Goal: Obtain resource: Obtain resource

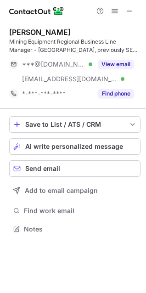
scroll to position [223, 146]
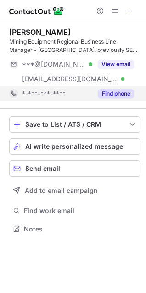
click at [110, 89] on div "Find phone" at bounding box center [113, 93] width 42 height 15
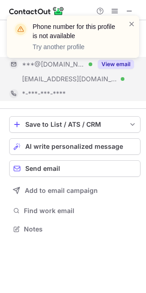
click at [113, 66] on div "Phone number for this profile is not available Try another profile" at bounding box center [73, 40] width 147 height 68
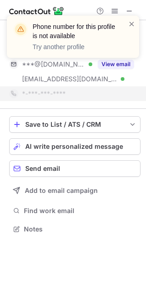
click at [137, 25] on div "Phone number for this profile is not available Try another profile" at bounding box center [73, 37] width 132 height 42
click at [132, 23] on span at bounding box center [131, 23] width 7 height 9
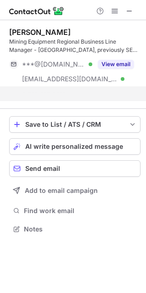
scroll to position [208, 146]
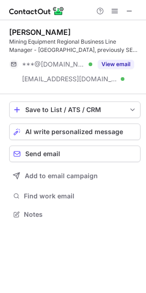
click at [118, 62] on button "View email" at bounding box center [116, 64] width 36 height 9
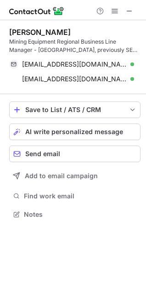
scroll to position [208, 146]
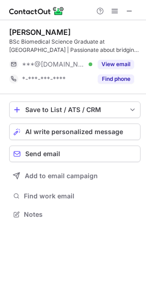
scroll to position [208, 146]
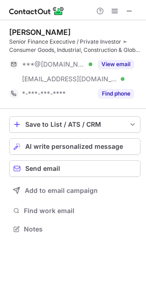
scroll to position [223, 146]
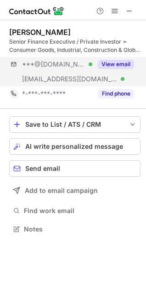
click at [134, 61] on div "***@[DOMAIN_NAME] Verified [EMAIL_ADDRESS][DOMAIN_NAME] Verified View email" at bounding box center [74, 71] width 131 height 29
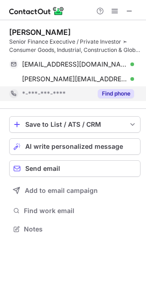
click at [128, 96] on button "Find phone" at bounding box center [116, 93] width 36 height 9
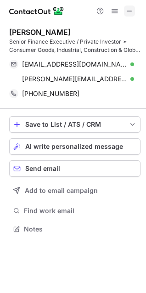
click at [131, 13] on span at bounding box center [129, 10] width 7 height 7
click at [133, 12] on span at bounding box center [129, 10] width 7 height 7
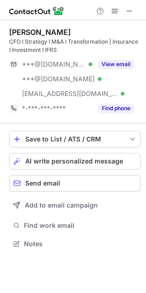
scroll to position [237, 146]
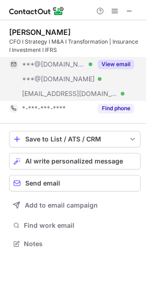
click at [124, 62] on button "View email" at bounding box center [116, 64] width 36 height 9
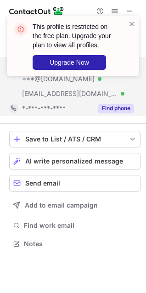
click at [120, 108] on button "Find phone" at bounding box center [116, 108] width 36 height 9
click at [132, 23] on span at bounding box center [131, 23] width 7 height 9
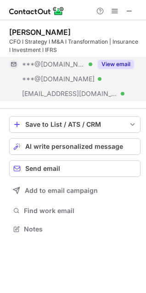
scroll to position [223, 146]
click at [125, 68] on button "View email" at bounding box center [116, 64] width 36 height 9
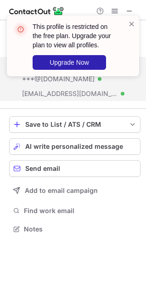
click at [128, 23] on div "This profile is restricted on the free plan. Upgrade your plan to view all prof…" at bounding box center [70, 45] width 118 height 53
click at [131, 24] on span at bounding box center [131, 23] width 7 height 9
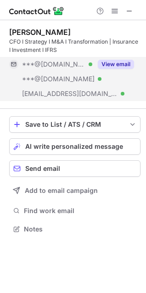
click at [120, 65] on button "View email" at bounding box center [116, 64] width 36 height 9
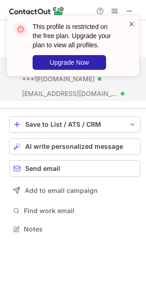
click at [131, 20] on span at bounding box center [131, 23] width 7 height 9
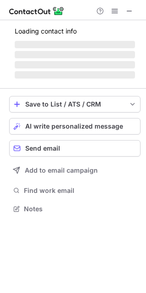
scroll to position [237, 146]
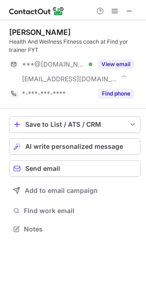
scroll to position [223, 146]
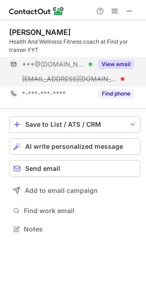
click at [110, 66] on button "View email" at bounding box center [116, 64] width 36 height 9
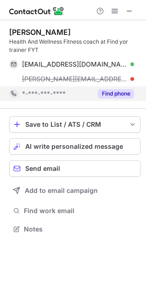
click at [113, 96] on button "Find phone" at bounding box center [116, 93] width 36 height 9
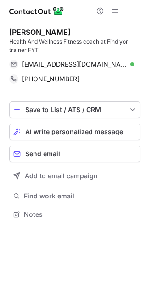
scroll to position [179, 146]
click at [129, 10] on span at bounding box center [129, 10] width 7 height 7
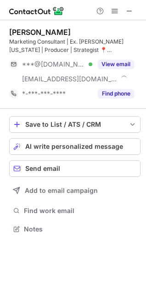
scroll to position [223, 146]
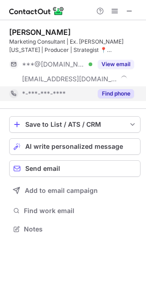
click at [125, 95] on button "Find phone" at bounding box center [116, 93] width 36 height 9
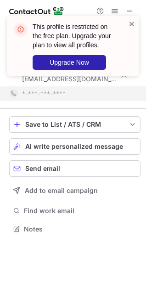
click at [130, 25] on span at bounding box center [131, 23] width 7 height 9
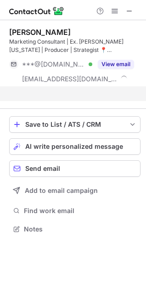
click at [122, 65] on div "This profile is restricted on the free plan. Upgrade your plan to view all prof…" at bounding box center [73, 146] width 146 height 293
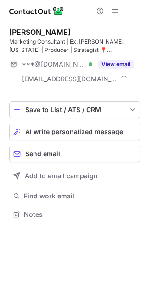
click at [122, 65] on button "View email" at bounding box center [116, 64] width 36 height 9
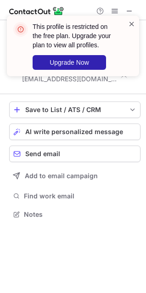
click at [131, 23] on span at bounding box center [131, 23] width 7 height 9
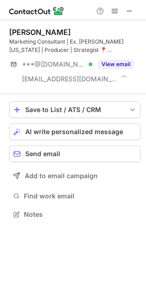
click at [132, 9] on div "This profile is restricted on the free plan. Upgrade your plan to view all prof…" at bounding box center [73, 49] width 147 height 86
click at [132, 9] on span at bounding box center [129, 10] width 7 height 7
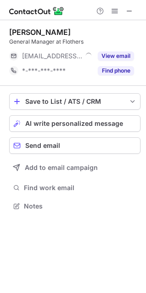
scroll to position [200, 146]
